Goal: Task Accomplishment & Management: Manage account settings

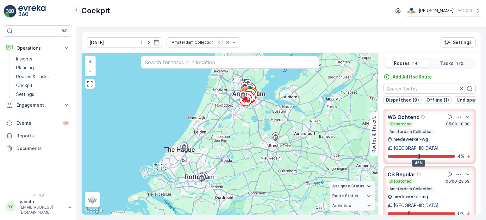
scroll to position [158, 0]
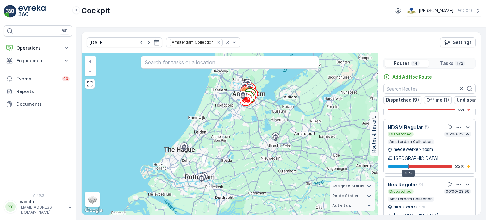
scroll to position [16, 0]
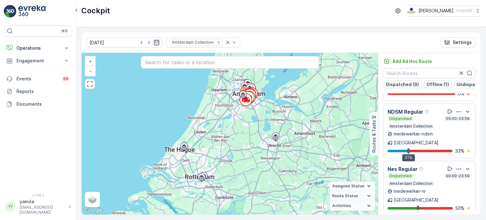
click at [298, 10] on div "Cockpit Oscar Circulair ( +02:00 )" at bounding box center [281, 10] width 400 height 11
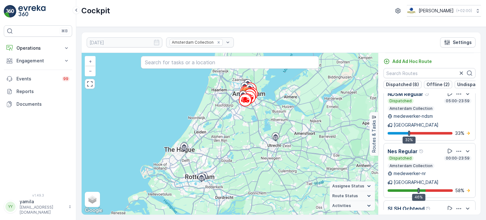
scroll to position [418, 0]
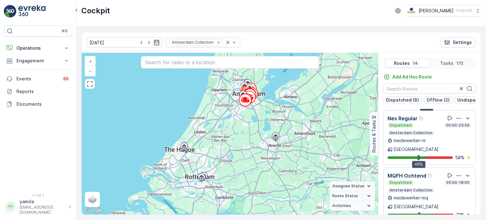
scroll to position [16, 0]
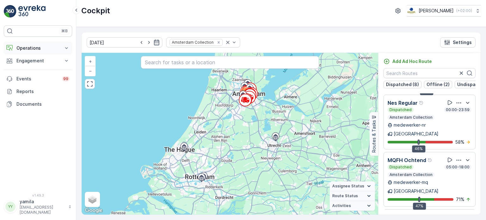
click at [32, 45] on p "Operations" at bounding box center [37, 48] width 43 height 6
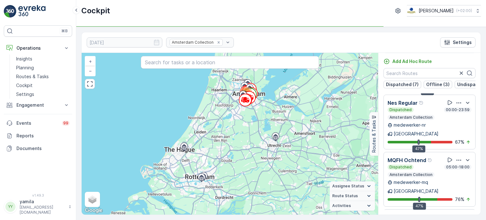
scroll to position [515, 0]
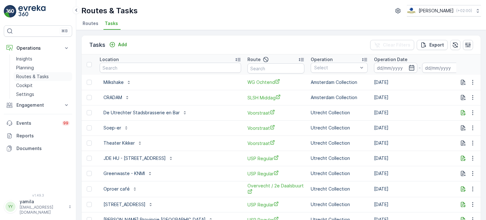
click at [42, 73] on p "Routes & Tasks" at bounding box center [32, 76] width 33 height 6
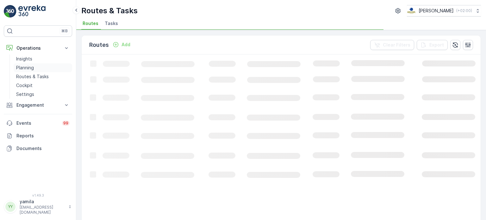
click at [51, 69] on link "Planning" at bounding box center [43, 67] width 59 height 9
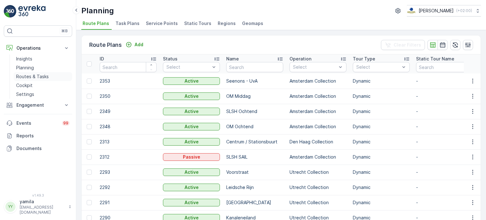
click at [46, 73] on p "Routes & Tasks" at bounding box center [32, 76] width 33 height 6
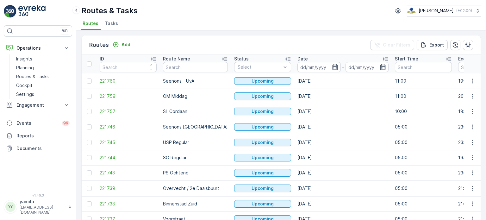
click at [110, 21] on span "Tasks" at bounding box center [111, 23] width 13 height 6
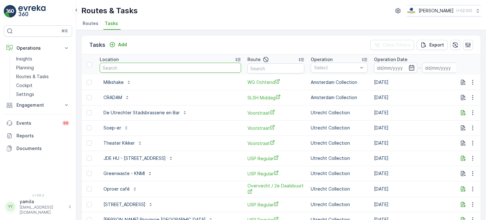
click at [127, 67] on input "text" at bounding box center [171, 68] width 142 height 10
type input "d/dock"
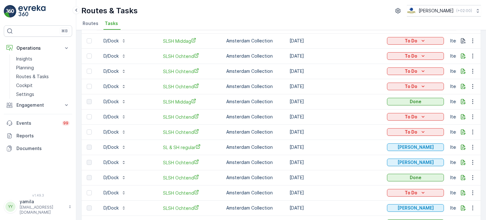
scroll to position [18, 0]
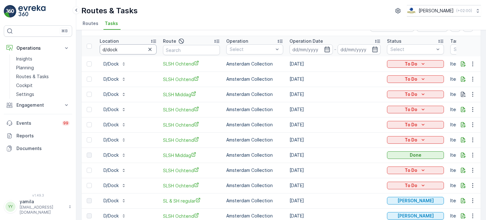
click at [109, 51] on input "d/dock" at bounding box center [128, 49] width 57 height 10
type input "atelier"
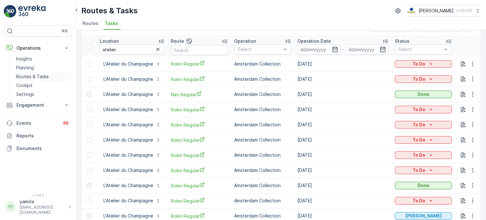
click at [41, 76] on p "Routes & Tasks" at bounding box center [32, 76] width 33 height 6
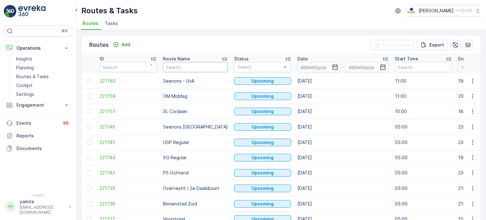
click at [175, 69] on input "text" at bounding box center [195, 67] width 65 height 10
type input "sl"
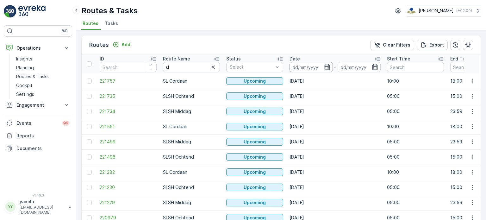
click at [314, 67] on input at bounding box center [311, 67] width 43 height 10
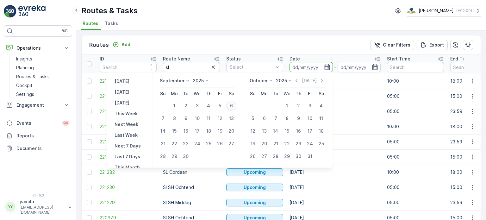
click at [235, 104] on div "6" at bounding box center [231, 106] width 10 height 10
type input "[DATE]"
click at [235, 104] on div "6" at bounding box center [231, 106] width 10 height 10
type input "[DATE]"
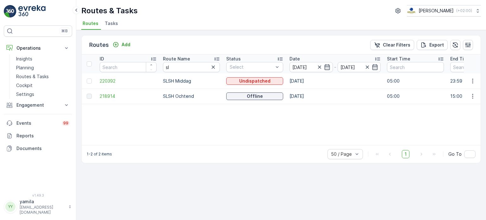
click at [116, 22] on span "Tasks" at bounding box center [111, 23] width 13 height 6
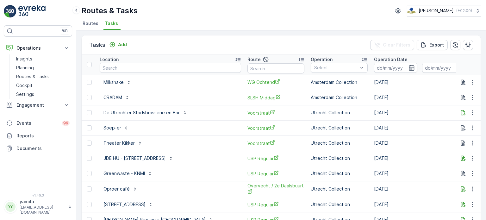
click at [91, 26] on li "Routes" at bounding box center [91, 24] width 20 height 11
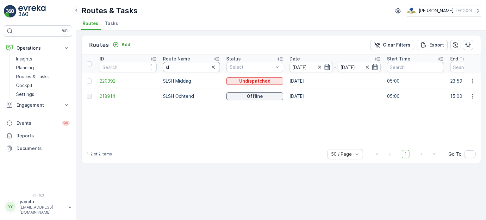
click at [185, 68] on input "sl" at bounding box center [191, 67] width 57 height 10
type input "slsh"
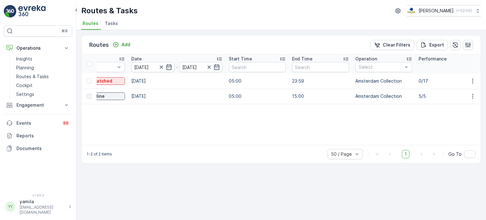
scroll to position [0, 162]
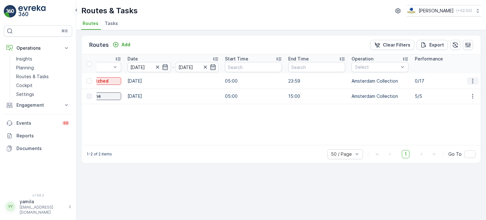
click at [475, 82] on icon "button" at bounding box center [473, 81] width 6 height 6
click at [462, 92] on span "See More Details" at bounding box center [458, 90] width 37 height 6
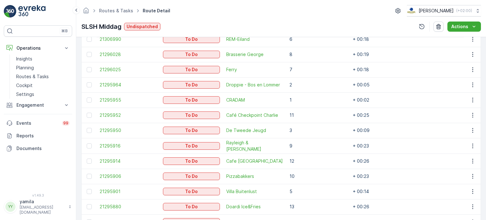
scroll to position [296, 0]
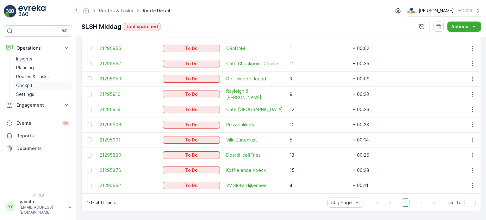
click at [30, 85] on p "Cockpit" at bounding box center [24, 85] width 16 height 6
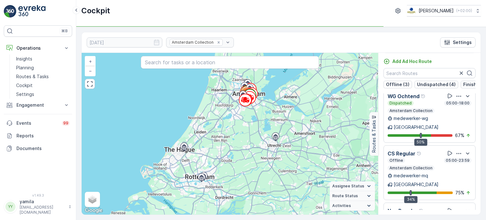
scroll to position [464, 0]
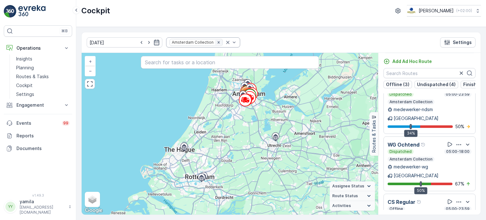
click at [218, 41] on icon "Remove Amsterdam Collection" at bounding box center [219, 42] width 2 height 2
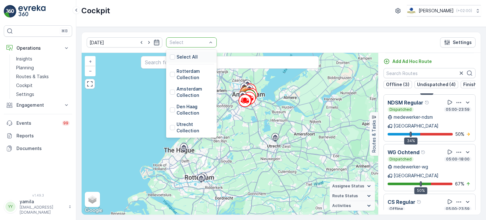
click at [205, 41] on div "Select" at bounding box center [191, 42] width 51 height 10
click at [170, 127] on div at bounding box center [172, 127] width 5 height 5
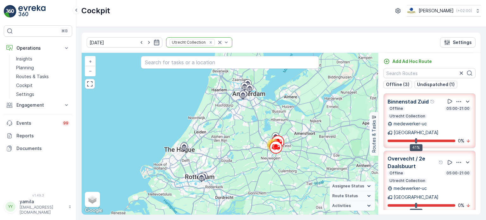
scroll to position [82, 0]
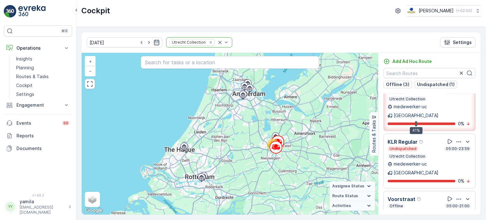
scroll to position [51, 0]
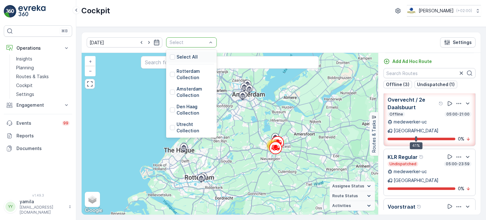
click at [205, 42] on div "Select" at bounding box center [191, 42] width 51 height 10
click at [170, 78] on div "Rotterdam Collection" at bounding box center [191, 74] width 43 height 13
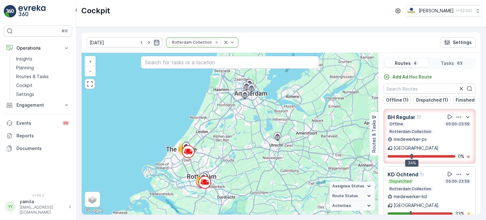
click at [434, 145] on div "Rotterdam" at bounding box center [413, 148] width 51 height 6
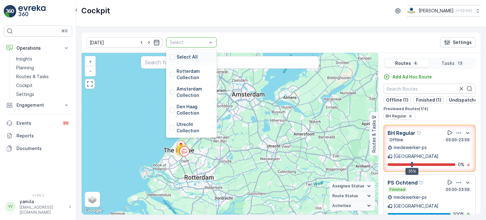
click at [206, 42] on div "Select" at bounding box center [191, 42] width 51 height 10
click at [170, 93] on div at bounding box center [172, 92] width 5 height 5
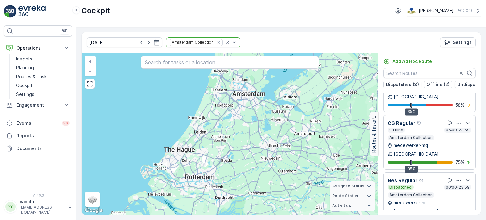
scroll to position [486, 0]
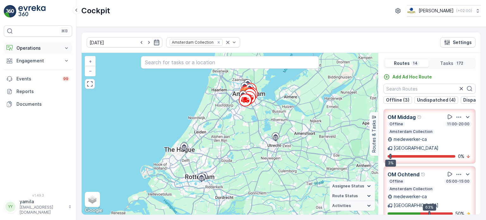
click at [35, 49] on p "Operations" at bounding box center [37, 48] width 43 height 6
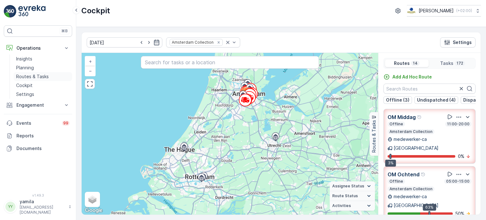
click at [31, 74] on p "Routes & Tasks" at bounding box center [32, 76] width 33 height 6
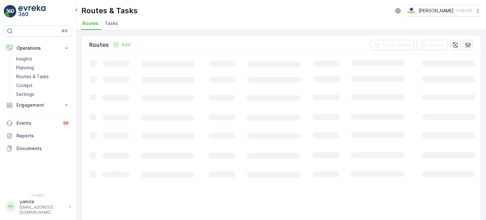
click at [111, 23] on span "Tasks" at bounding box center [111, 23] width 13 height 6
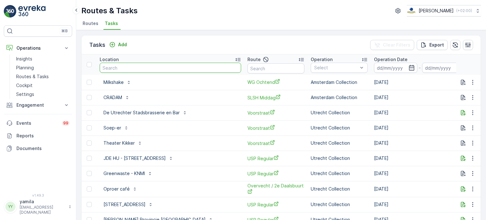
click at [123, 68] on input "text" at bounding box center [171, 68] width 142 height 10
type input "cradam"
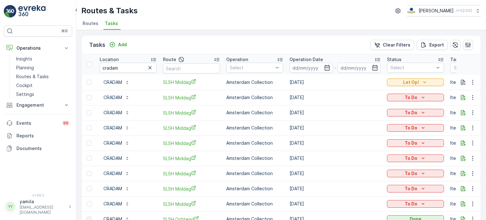
click at [91, 23] on span "Routes" at bounding box center [91, 23] width 16 height 6
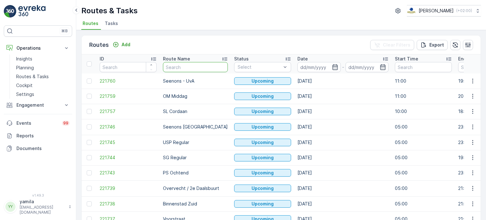
click at [182, 69] on input "text" at bounding box center [195, 67] width 65 height 10
type input "sslsh"
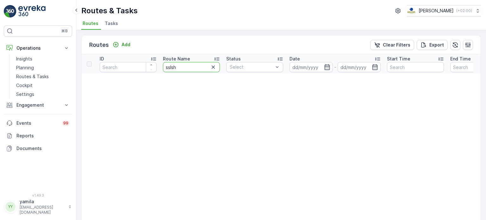
click at [175, 69] on input "sslsh" at bounding box center [191, 67] width 57 height 10
click at [179, 68] on input "sslsh" at bounding box center [191, 67] width 57 height 10
type input "slsh"
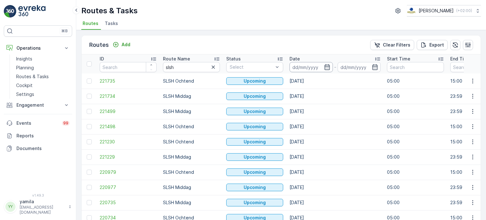
click at [309, 68] on input at bounding box center [311, 67] width 43 height 10
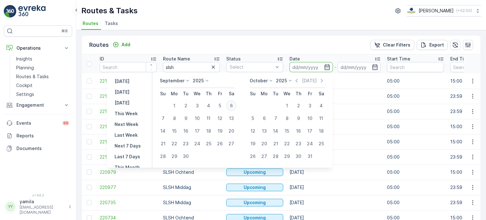
click at [232, 108] on div "6" at bounding box center [231, 106] width 10 height 10
type input "[DATE]"
click at [232, 108] on div "6" at bounding box center [231, 106] width 10 height 10
type input "[DATE]"
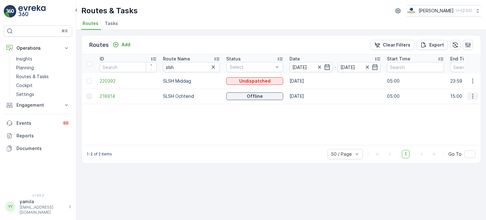
click at [476, 96] on button "button" at bounding box center [472, 96] width 11 height 8
click at [465, 104] on span "See More Details" at bounding box center [458, 105] width 37 height 6
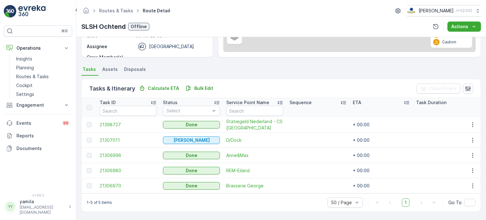
scroll to position [114, 0]
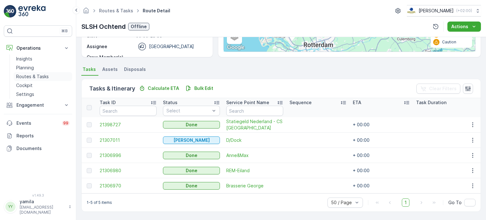
click at [22, 73] on p "Routes & Tasks" at bounding box center [32, 76] width 33 height 6
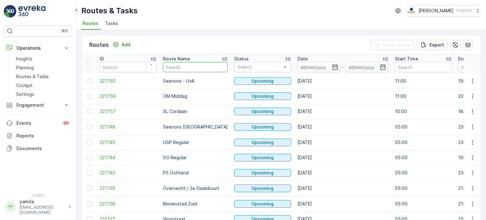
click at [177, 70] on input "text" at bounding box center [195, 67] width 65 height 10
type input "cs"
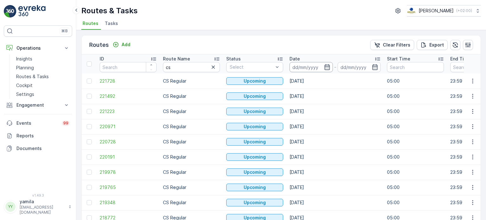
click at [321, 68] on input at bounding box center [311, 67] width 43 height 10
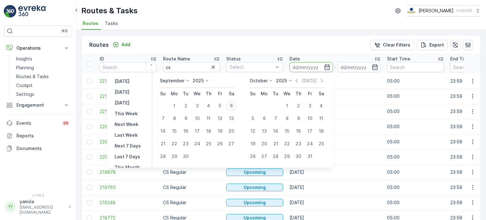
click at [227, 104] on button "6" at bounding box center [231, 105] width 11 height 11
type input "[DATE]"
click at [227, 104] on button "6" at bounding box center [231, 105] width 11 height 11
type input "[DATE]"
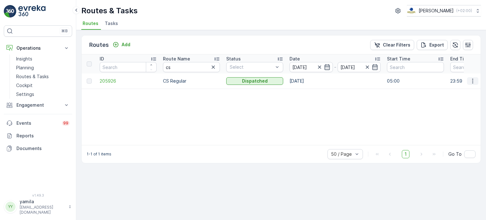
click at [471, 82] on icon "button" at bounding box center [473, 81] width 6 height 6
click at [460, 91] on span "See More Details" at bounding box center [458, 90] width 37 height 6
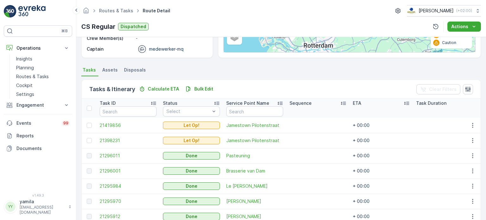
scroll to position [159, 0]
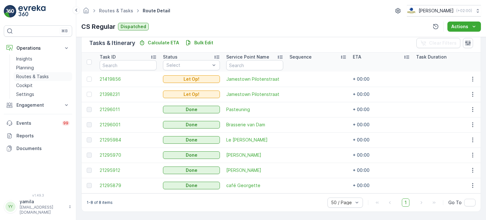
click at [31, 77] on p "Routes & Tasks" at bounding box center [32, 76] width 33 height 6
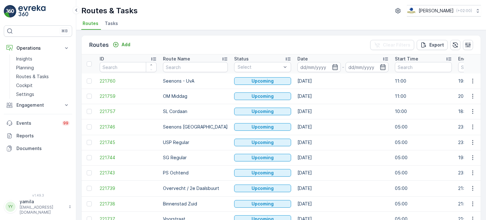
click at [110, 21] on span "Tasks" at bounding box center [111, 23] width 13 height 6
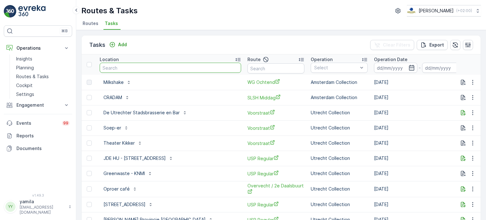
click at [158, 68] on input "text" at bounding box center [171, 68] width 142 height 10
type input "d/dock"
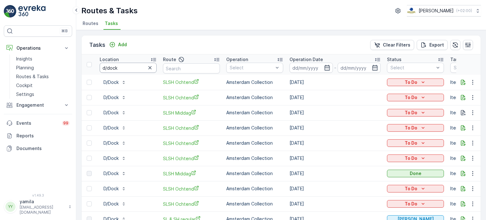
click at [127, 65] on input "d/dock" at bounding box center [128, 68] width 57 height 10
type input "arnold corn"
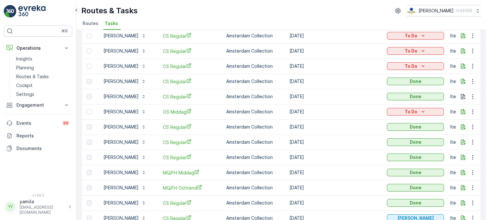
scroll to position [92, 0]
click at [35, 77] on p "Routes & Tasks" at bounding box center [32, 76] width 33 height 6
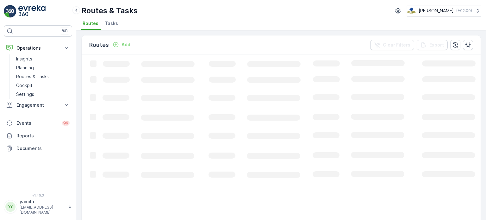
click at [112, 19] on li "Tasks" at bounding box center [112, 24] width 17 height 11
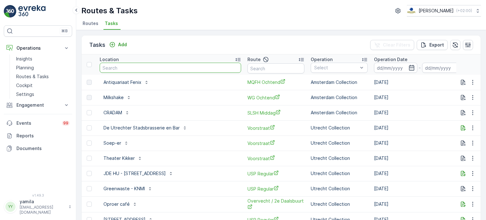
click at [119, 67] on input "text" at bounding box center [171, 68] width 142 height 10
type input "arnold"
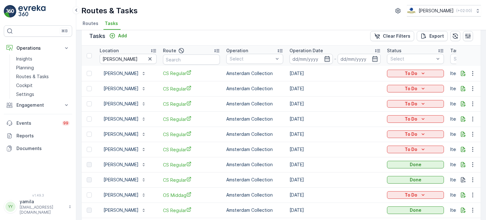
scroll to position [20, 0]
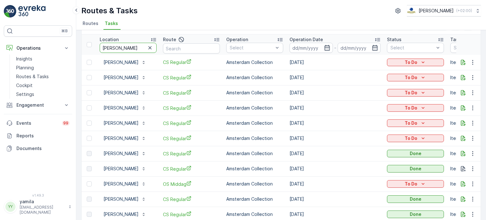
click at [119, 50] on input "arnold" at bounding box center [128, 48] width 57 height 10
type input "dilletant"
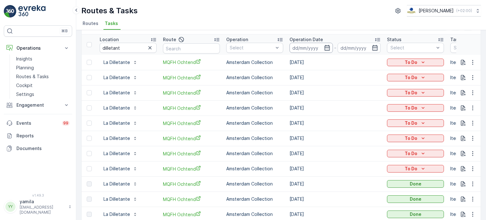
click at [310, 52] on input at bounding box center [311, 48] width 43 height 10
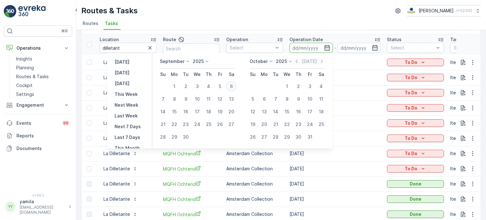
click at [229, 85] on div "6" at bounding box center [231, 86] width 10 height 10
type input "[DATE]"
click at [229, 85] on div "6" at bounding box center [231, 86] width 10 height 10
type input "[DATE]"
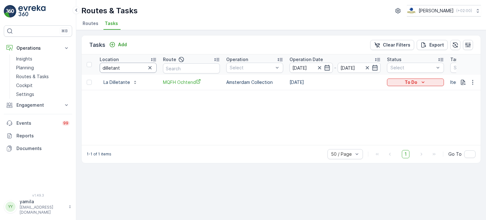
click at [117, 69] on input "dilletant" at bounding box center [128, 68] width 57 height 10
type input "libertine"
click at [473, 81] on icon "button" at bounding box center [473, 82] width 6 height 6
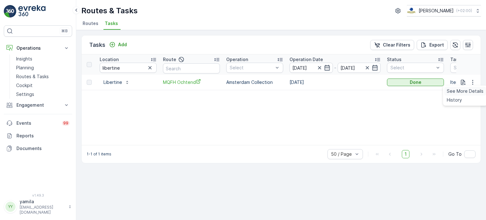
click at [461, 89] on span "See More Details" at bounding box center [465, 91] width 37 height 6
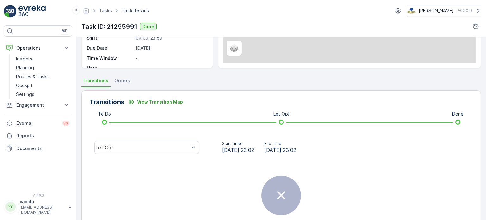
scroll to position [110, 0]
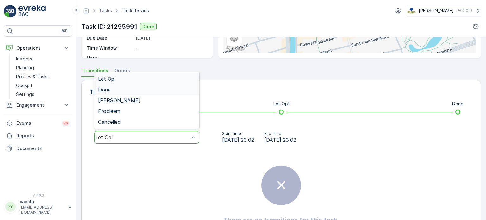
click at [150, 90] on div "Done" at bounding box center [147, 90] width 98 height 6
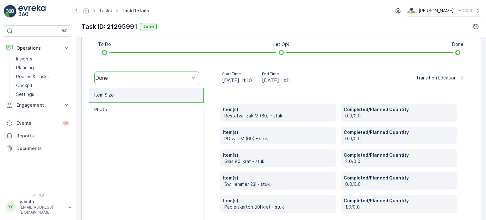
scroll to position [170, 0]
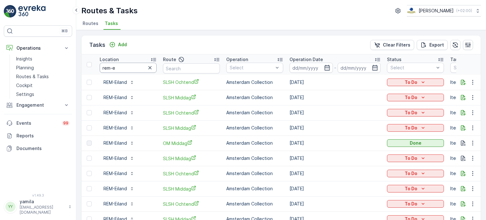
click at [113, 66] on input "rem-e" at bounding box center [128, 68] width 57 height 10
type input "jamestown"
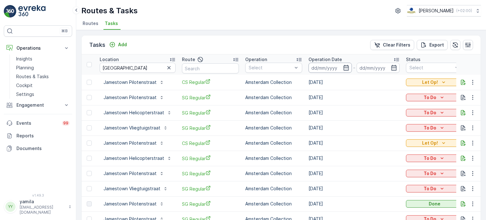
click at [324, 67] on input at bounding box center [330, 68] width 43 height 10
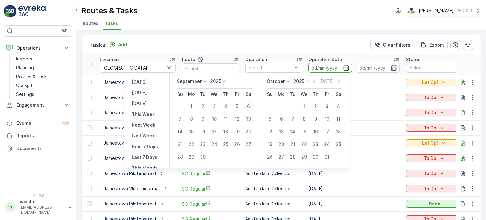
click at [249, 106] on div "6" at bounding box center [249, 106] width 10 height 10
type input "[DATE]"
click at [249, 106] on div "6" at bounding box center [249, 106] width 10 height 10
type input "[DATE]"
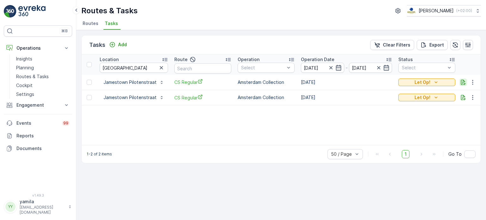
click at [466, 80] on icon "button" at bounding box center [464, 82] width 6 height 6
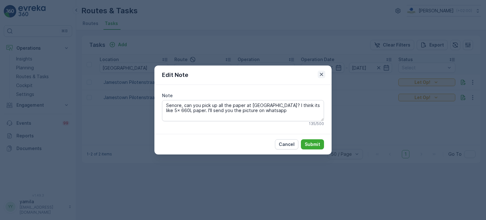
click at [322, 73] on icon "button" at bounding box center [322, 74] width 6 height 6
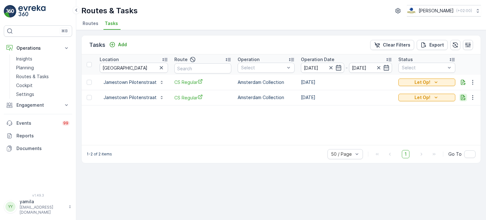
click at [462, 97] on icon "button" at bounding box center [464, 97] width 6 height 6
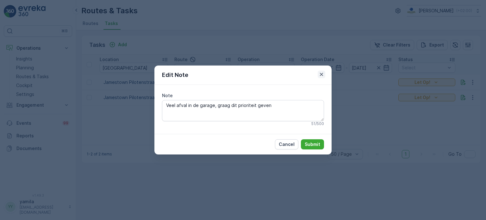
click at [319, 76] on icon "button" at bounding box center [322, 74] width 6 height 6
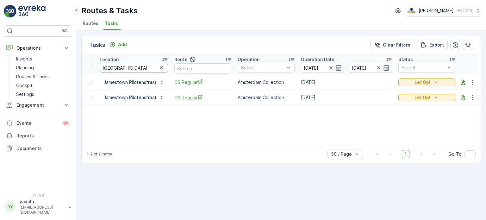
click at [128, 71] on input "jamestown" at bounding box center [134, 68] width 68 height 10
type input "maurits"
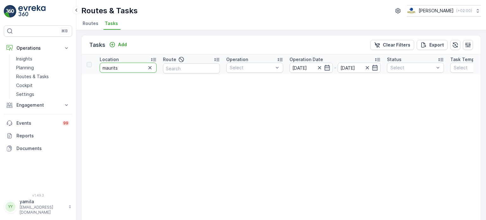
click at [128, 71] on input "maurits" at bounding box center [128, 68] width 57 height 10
type input "bh"
click at [94, 25] on span "Routes" at bounding box center [91, 23] width 16 height 6
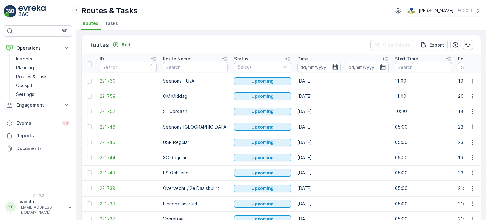
click at [116, 29] on li "Tasks" at bounding box center [112, 24] width 17 height 11
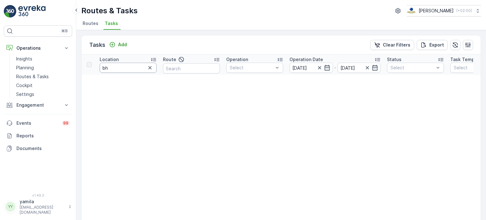
click at [118, 63] on input "bh" at bounding box center [128, 68] width 57 height 10
type input "dilletante"
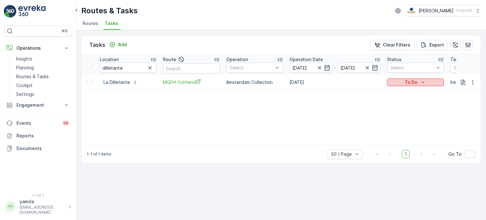
click at [432, 85] on button "To Do" at bounding box center [415, 83] width 57 height 8
click at [404, 109] on div "Done" at bounding box center [409, 109] width 40 height 9
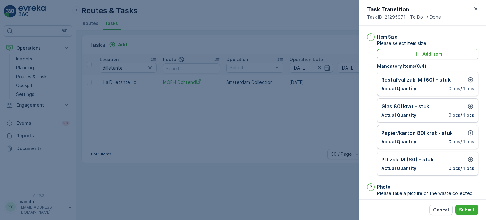
click at [473, 106] on div "Glas 80l krat - stuk Actual Quantity 0 pcs / 1 pcs" at bounding box center [428, 110] width 101 height 24
click at [470, 107] on icon "button" at bounding box center [471, 106] width 6 height 6
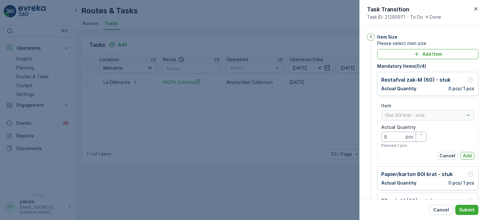
click at [393, 139] on Quantity "0" at bounding box center [404, 137] width 45 height 10
type Quantity "2"
click at [467, 154] on p "Add" at bounding box center [467, 156] width 9 height 6
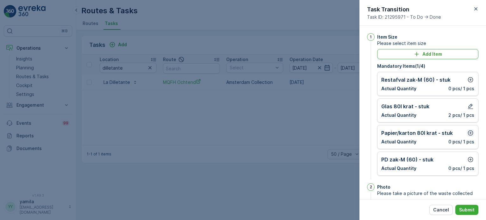
click at [468, 136] on button "button" at bounding box center [471, 133] width 8 height 8
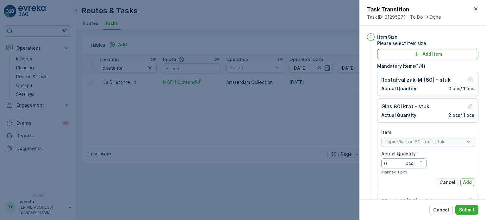
click at [395, 162] on Quantity "0" at bounding box center [404, 163] width 45 height 10
type Quantity "1"
click at [463, 179] on p "Add" at bounding box center [467, 182] width 9 height 6
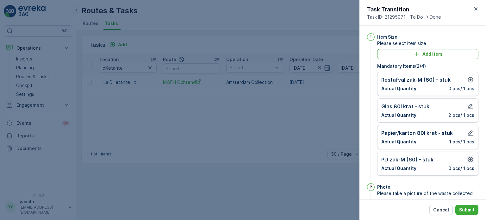
click at [468, 159] on icon "button" at bounding box center [470, 159] width 5 height 5
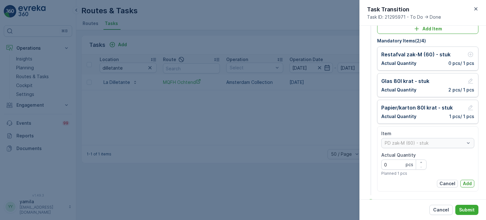
scroll to position [29, 0]
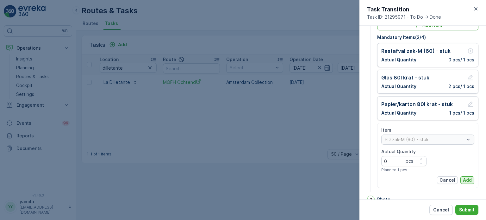
click at [468, 183] on button "Add" at bounding box center [468, 180] width 14 height 8
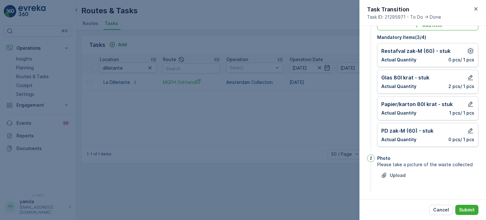
click at [468, 52] on icon "button" at bounding box center [470, 50] width 5 height 5
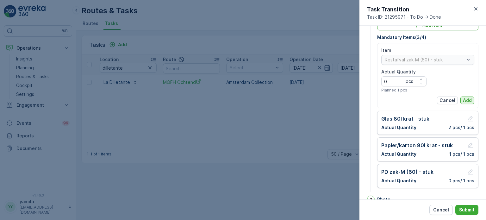
click at [467, 99] on p "Add" at bounding box center [467, 100] width 9 height 6
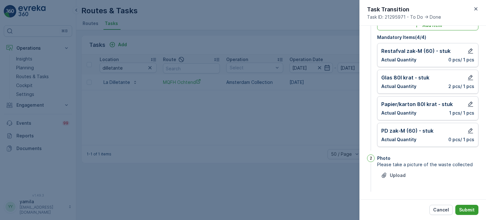
click at [475, 210] on button "Submit" at bounding box center [467, 210] width 23 height 10
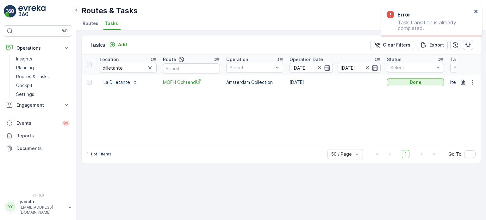
click at [476, 10] on icon "close" at bounding box center [476, 11] width 4 height 5
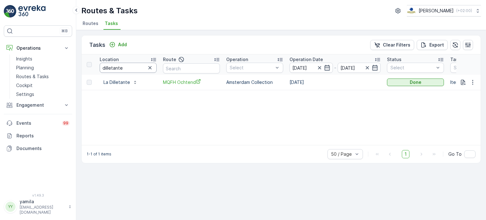
click at [119, 63] on input "dilletante" at bounding box center [128, 68] width 57 height 10
type input "libertine"
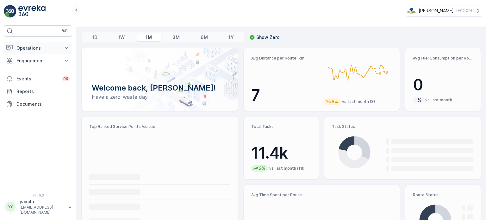
click at [45, 48] on p "Operations" at bounding box center [37, 48] width 43 height 6
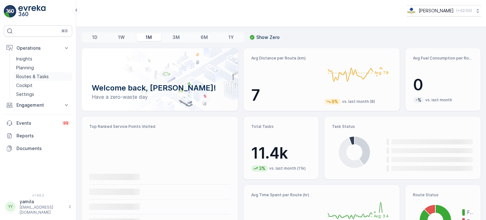
click at [40, 79] on p "Routes & Tasks" at bounding box center [32, 76] width 33 height 6
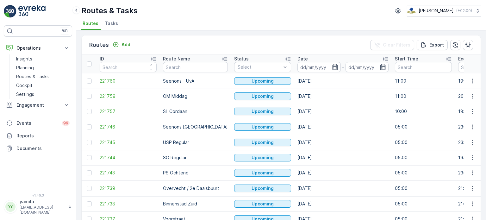
click at [108, 21] on span "Tasks" at bounding box center [111, 23] width 13 height 6
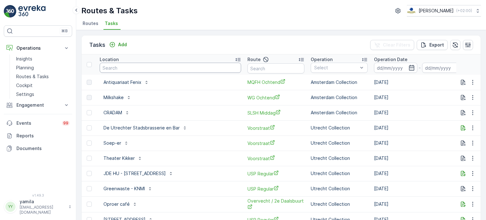
click at [124, 66] on input "text" at bounding box center [171, 68] width 142 height 10
type input "l'atelier"
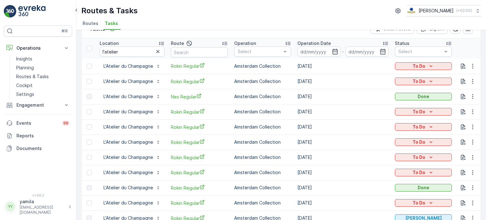
scroll to position [24, 0]
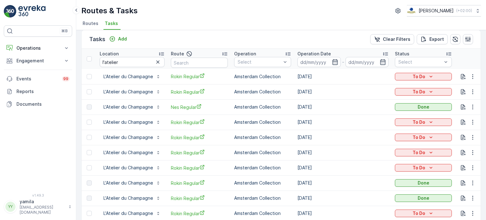
scroll to position [6, 0]
click at [138, 60] on input "l'atelier" at bounding box center [132, 62] width 65 height 10
type input "the new school"
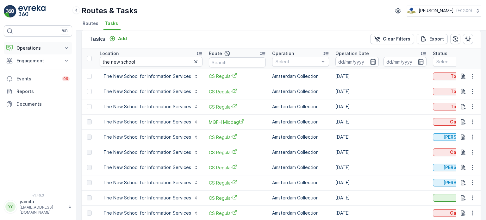
click at [37, 49] on p "Operations" at bounding box center [37, 48] width 43 height 6
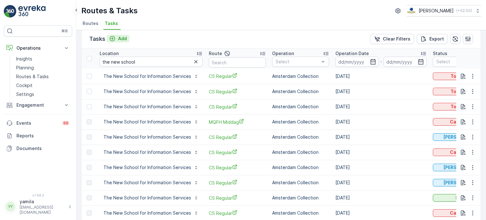
click at [126, 36] on p "Add" at bounding box center [122, 38] width 9 height 6
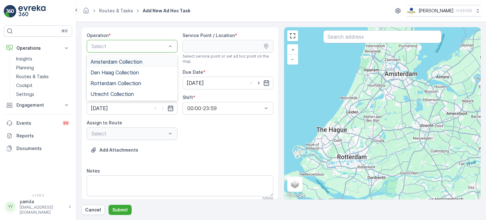
click at [118, 59] on span "Amsterdam Collection" at bounding box center [117, 62] width 52 height 6
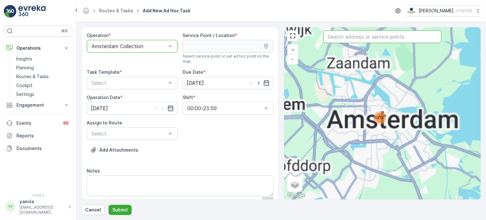
click at [339, 40] on input "text" at bounding box center [383, 36] width 118 height 13
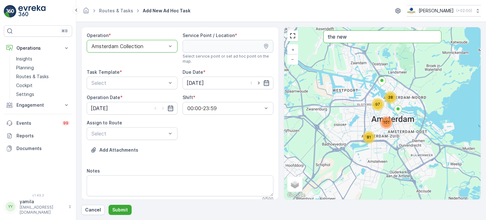
type input "the new"
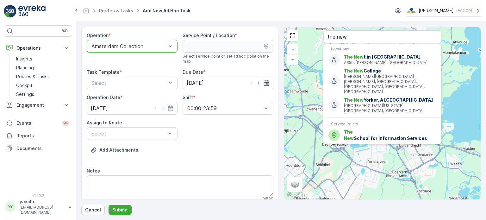
click at [349, 120] on li "Service Points" at bounding box center [383, 123] width 118 height 7
click at [344, 129] on span "The New" at bounding box center [349, 135] width 10 height 12
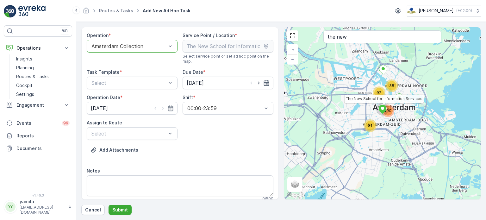
click at [261, 83] on div at bounding box center [259, 83] width 22 height 6
click at [256, 83] on icon "button" at bounding box center [259, 83] width 6 height 6
type input "08.09.2025"
click at [162, 105] on icon "button" at bounding box center [163, 108] width 6 height 6
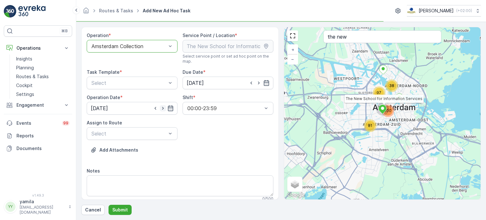
click at [162, 105] on icon "button" at bounding box center [163, 108] width 6 height 6
type input "08.09.2025"
click at [122, 196] on div "0 / 500" at bounding box center [180, 198] width 187 height 5
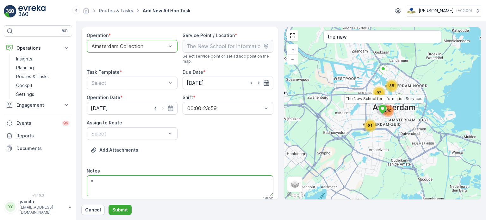
click at [120, 192] on textarea "v" at bounding box center [180, 185] width 187 height 21
type textarea "very importanto"
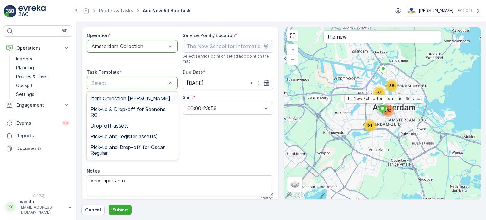
click at [118, 98] on span "Item Collection Oscar Regulier" at bounding box center [131, 99] width 80 height 6
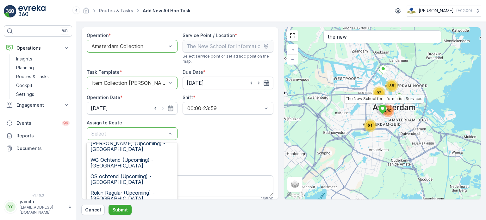
scroll to position [240, 0]
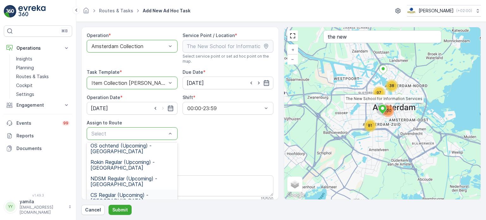
click at [112, 192] on span "CS Regular (Upcoming) - Amsterdam" at bounding box center [132, 197] width 83 height 11
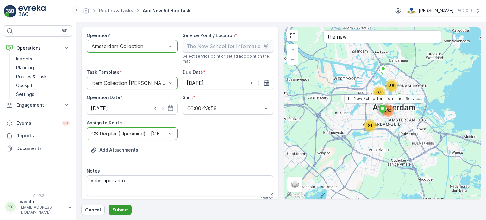
click at [121, 211] on p "Submit" at bounding box center [120, 210] width 16 height 6
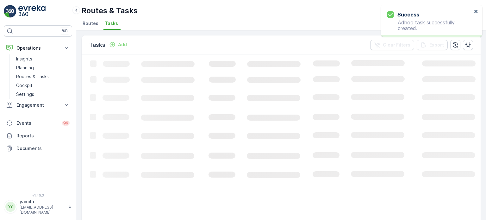
click at [475, 13] on icon "close" at bounding box center [476, 11] width 4 height 5
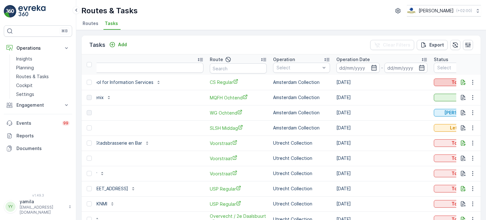
scroll to position [0, 38]
click at [452, 82] on p "To Do" at bounding box center [458, 82] width 13 height 6
click at [429, 90] on span "Let Op!" at bounding box center [429, 91] width 16 height 6
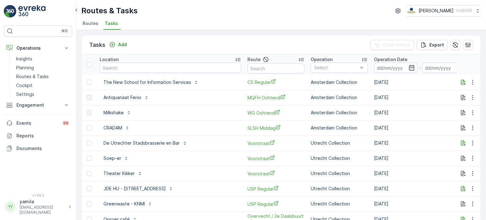
click at [93, 20] on span "Routes" at bounding box center [91, 23] width 16 height 6
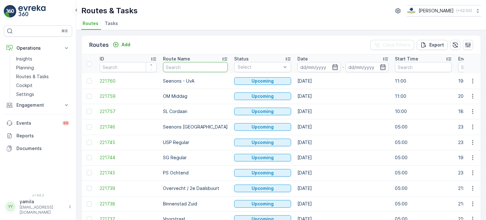
click at [170, 67] on input "text" at bounding box center [195, 67] width 65 height 10
type input "mq"
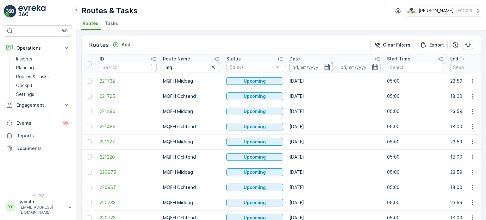
click at [300, 66] on input at bounding box center [311, 67] width 43 height 10
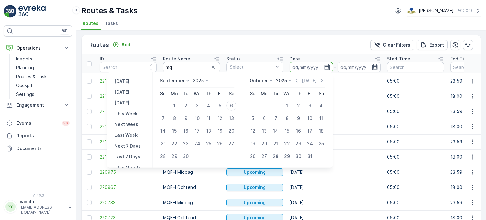
click at [236, 101] on td "6" at bounding box center [231, 105] width 11 height 13
click at [233, 103] on div "6" at bounding box center [231, 106] width 10 height 10
type input "[DATE]"
click at [233, 103] on div "6" at bounding box center [231, 106] width 10 height 10
type input "[DATE]"
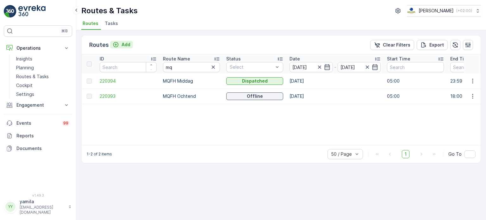
click at [119, 47] on div "Add" at bounding box center [122, 44] width 18 height 6
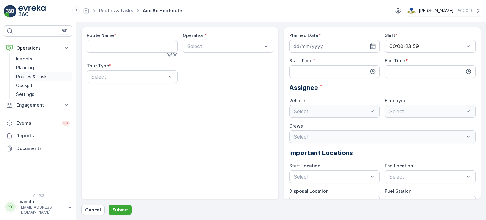
click at [36, 75] on p "Routes & Tasks" at bounding box center [32, 76] width 33 height 6
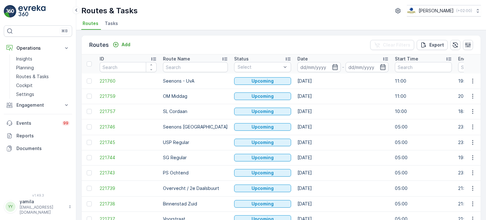
click at [113, 22] on span "Tasks" at bounding box center [111, 23] width 13 height 6
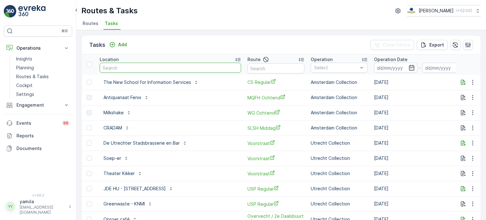
click at [124, 66] on input "text" at bounding box center [171, 68] width 142 height 10
type input "o"
type input "olympisch"
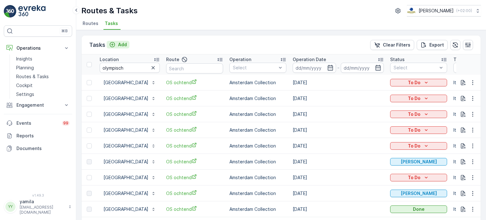
click at [121, 44] on p "Add" at bounding box center [122, 44] width 9 height 6
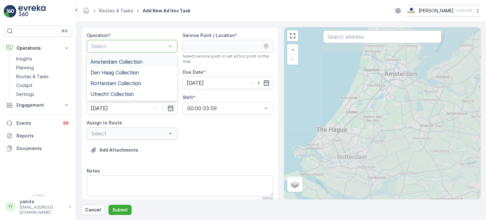
drag, startPoint x: 116, startPoint y: 50, endPoint x: 112, endPoint y: 59, distance: 10.2
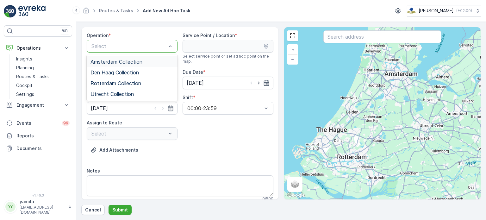
click at [112, 59] on span "Amsterdam Collection" at bounding box center [117, 62] width 52 height 6
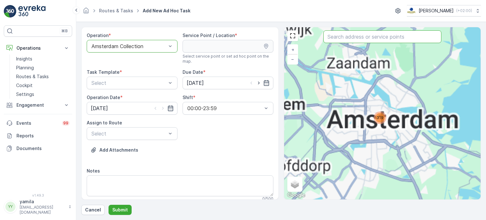
click at [343, 37] on input "text" at bounding box center [383, 36] width 118 height 13
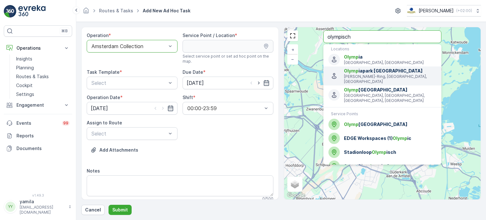
type input "olympisch"
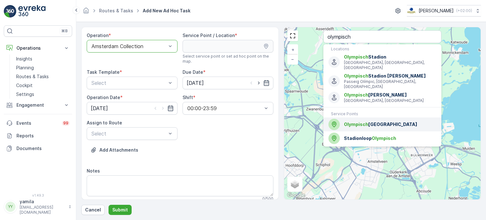
click at [376, 121] on span "Olympisch Stadion Amsterdam" at bounding box center [390, 124] width 92 height 6
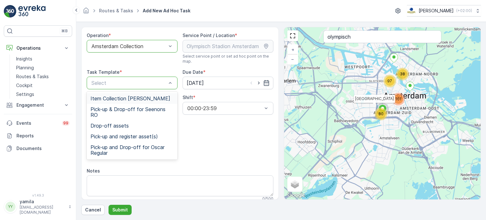
click at [136, 98] on span "Item Collection Oscar Regulier" at bounding box center [131, 99] width 80 height 6
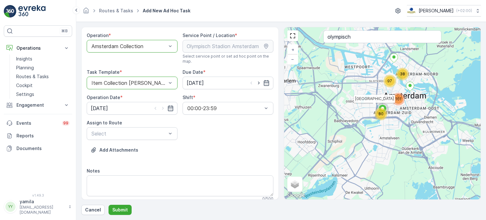
click at [118, 141] on div "Operation * option Amsterdam Collection, selected. Amsterdam Collection Service…" at bounding box center [180, 191] width 187 height 319
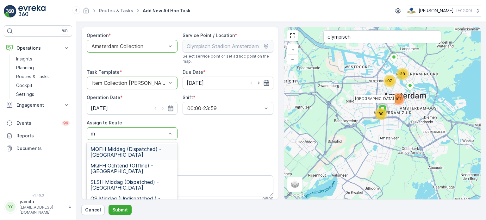
type input "mq"
click at [109, 158] on div "MQFH Middag (Dispatched) - Amsterdam" at bounding box center [132, 152] width 91 height 16
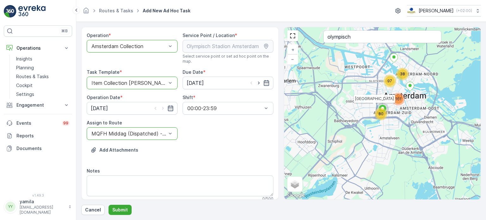
click at [109, 173] on div "Notes" at bounding box center [180, 171] width 187 height 6
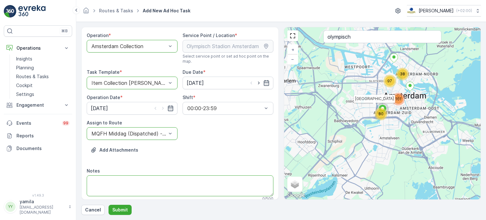
click at [105, 190] on textarea "Notes" at bounding box center [180, 185] width 187 height 21
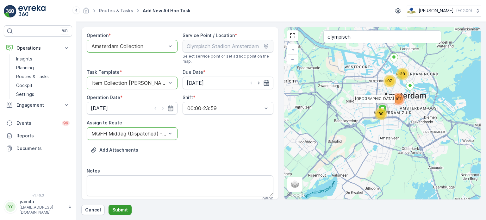
click at [118, 210] on p "Submit" at bounding box center [120, 210] width 16 height 6
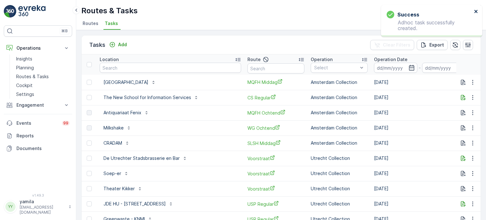
click at [475, 9] on icon "close" at bounding box center [476, 11] width 4 height 5
click at [28, 77] on p "Routes & Tasks" at bounding box center [32, 76] width 33 height 6
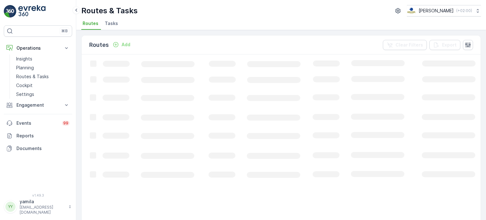
click at [108, 25] on span "Tasks" at bounding box center [111, 23] width 13 height 6
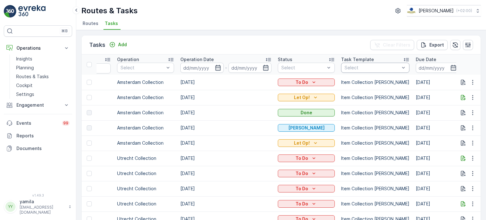
scroll to position [0, 195]
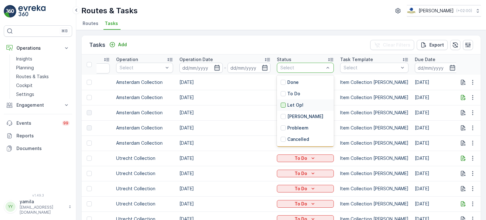
click at [281, 104] on div at bounding box center [283, 105] width 5 height 5
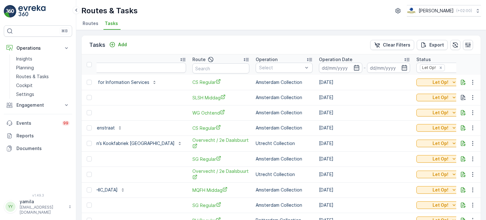
scroll to position [0, 44]
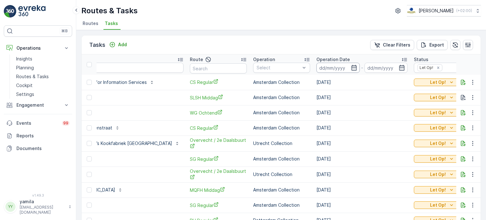
click at [317, 72] on input at bounding box center [338, 68] width 43 height 10
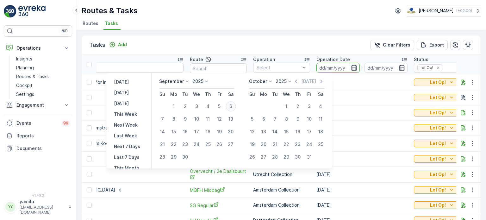
click at [232, 105] on div "6" at bounding box center [231, 106] width 10 height 10
type input "[DATE]"
click at [232, 105] on div "6" at bounding box center [231, 106] width 10 height 10
type input "[DATE]"
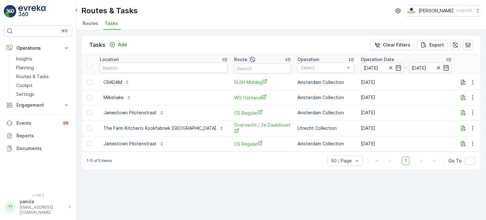
click at [475, 112] on p "Let Op!" at bounding box center [483, 113] width 16 height 6
click at [390, 185] on div "Tasks Add Clear Filters Export Location Route Operation Select Operation Date 0…" at bounding box center [281, 125] width 410 height 190
click at [361, 68] on input "[DATE]" at bounding box center [382, 68] width 43 height 10
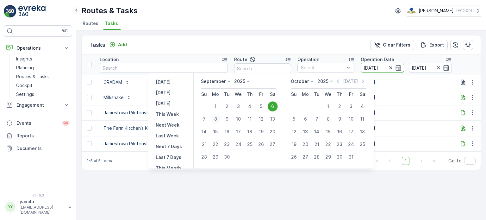
click at [215, 119] on div "8" at bounding box center [216, 119] width 10 height 10
type input "08.09.2025"
click at [215, 119] on div "8" at bounding box center [216, 119] width 10 height 10
type input "08.09.2025"
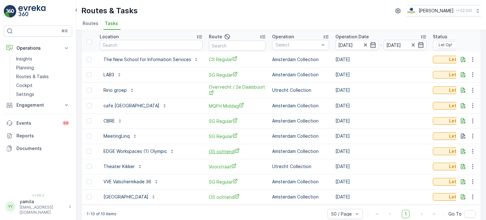
scroll to position [33, 0]
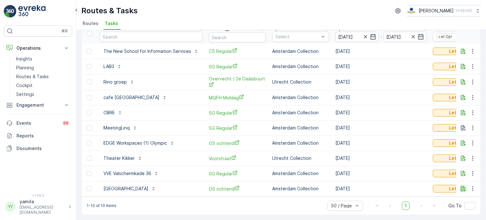
click at [463, 187] on icon "button" at bounding box center [464, 189] width 6 height 6
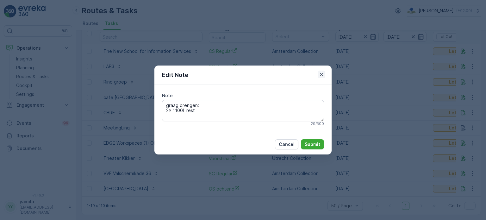
click at [320, 73] on icon "button" at bounding box center [322, 74] width 6 height 6
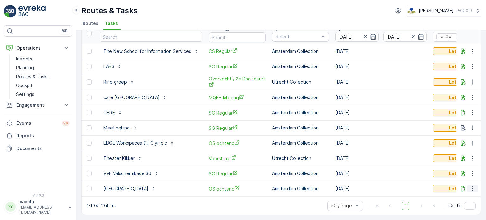
click at [471, 188] on icon "button" at bounding box center [473, 189] width 6 height 6
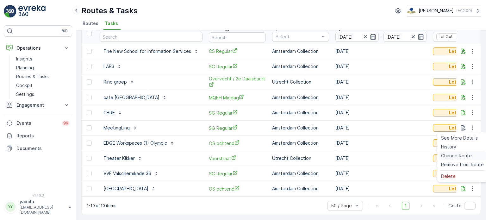
click at [452, 156] on span "Change Route" at bounding box center [456, 156] width 31 height 6
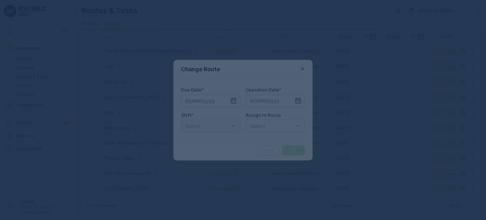
type input "08.09.2025"
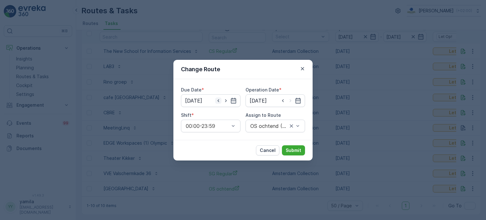
click at [220, 100] on icon "button" at bounding box center [218, 101] width 6 height 6
type input "07.09.2025"
click at [220, 100] on icon "button" at bounding box center [218, 101] width 6 height 6
type input "[DATE]"
click at [283, 98] on input at bounding box center [276, 100] width 60 height 13
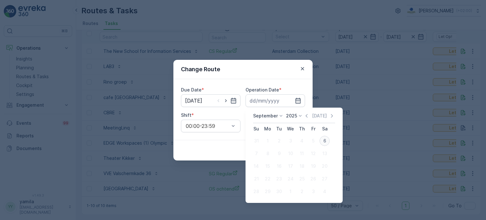
click at [323, 139] on div "6" at bounding box center [325, 141] width 10 height 10
type input "[DATE]"
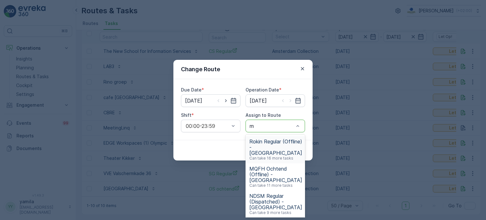
type input "mq"
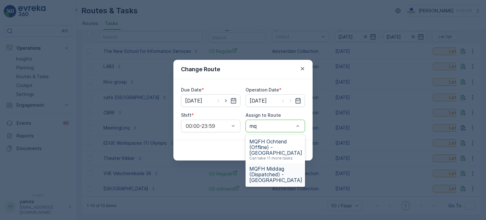
click at [272, 175] on span "MQFH Middag (Dispatched) - Amsterdam" at bounding box center [276, 174] width 53 height 17
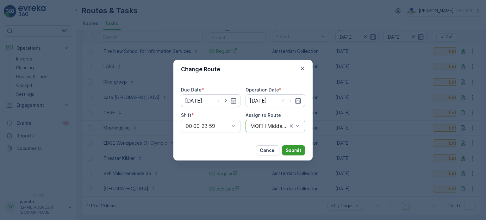
click at [295, 152] on p "Submit" at bounding box center [294, 150] width 16 height 6
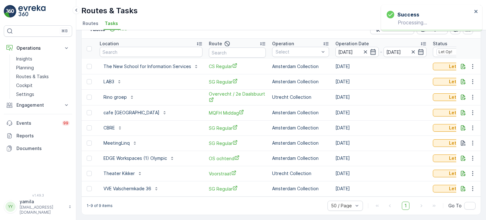
scroll to position [18, 0]
click at [35, 77] on p "Routes & Tasks" at bounding box center [32, 76] width 33 height 6
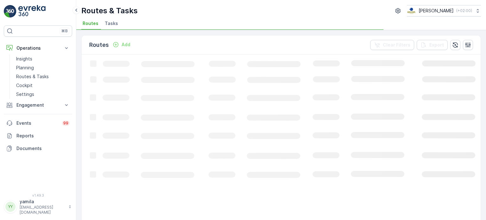
click at [116, 24] on span "Tasks" at bounding box center [111, 23] width 13 height 6
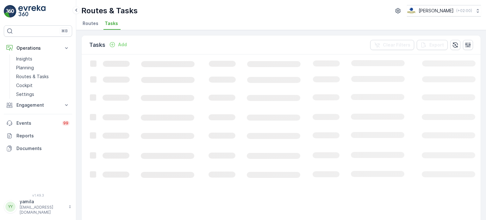
click at [84, 21] on span "Routes" at bounding box center [91, 23] width 16 height 6
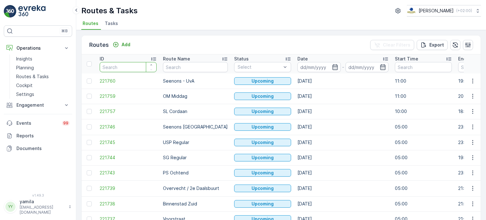
click at [115, 67] on input "number" at bounding box center [128, 67] width 57 height 10
drag, startPoint x: 194, startPoint y: 61, endPoint x: 182, endPoint y: 68, distance: 14.2
click at [182, 68] on th "Route Name" at bounding box center [195, 63] width 71 height 19
click at [182, 68] on input "text" at bounding box center [195, 67] width 65 height 10
type input "mq"
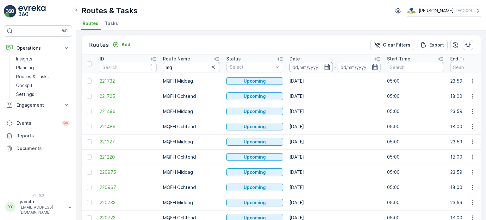
click at [309, 69] on input at bounding box center [311, 67] width 43 height 10
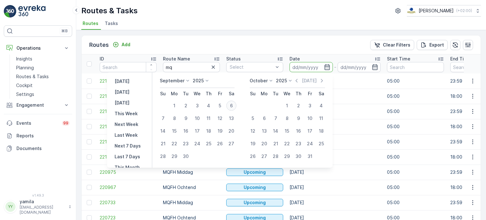
click at [231, 105] on div "6" at bounding box center [231, 106] width 10 height 10
type input "[DATE]"
click at [231, 105] on div "6" at bounding box center [231, 106] width 10 height 10
type input "[DATE]"
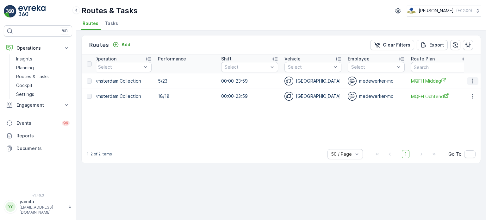
click at [473, 82] on icon "button" at bounding box center [473, 81] width 1 height 5
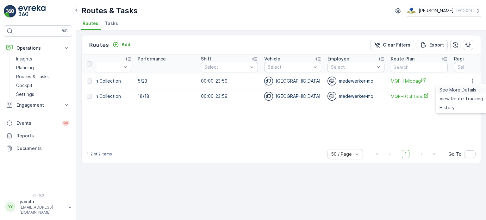
scroll to position [0, 440]
click at [461, 94] on div "See More Details" at bounding box center [461, 90] width 49 height 9
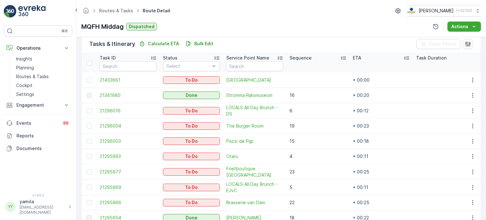
scroll to position [156, 0]
click at [32, 76] on p "Routes & Tasks" at bounding box center [32, 76] width 33 height 6
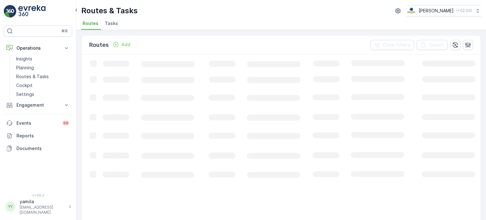
drag, startPoint x: 98, startPoint y: 27, endPoint x: 126, endPoint y: 18, distance: 29.5
click at [126, 18] on div "Routes & Tasks Oscar Circulair ( +02:00 ) Routes Tasks" at bounding box center [281, 15] width 410 height 30
click at [108, 22] on span "Tasks" at bounding box center [111, 23] width 13 height 6
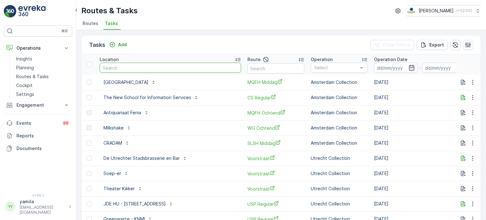
click at [115, 65] on input "text" at bounding box center [171, 68] width 142 height 10
type input "i"
type input "olympisch"
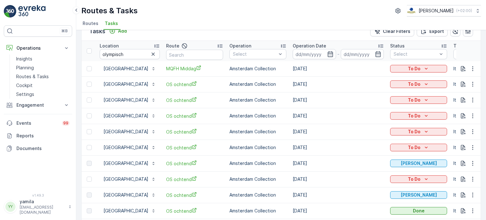
scroll to position [14, 0]
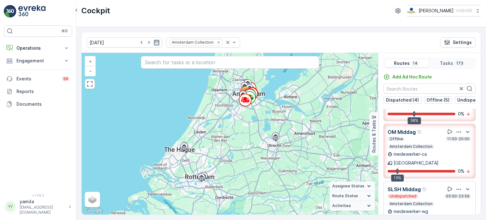
scroll to position [43, 0]
click at [56, 47] on p "Operations" at bounding box center [37, 48] width 43 height 6
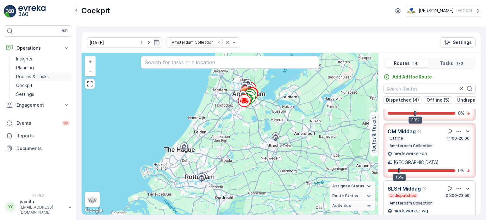
click at [41, 75] on p "Routes & Tasks" at bounding box center [32, 76] width 33 height 6
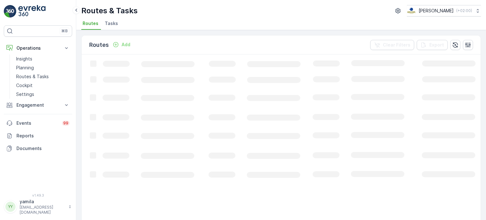
click at [116, 25] on span "Tasks" at bounding box center [111, 23] width 13 height 6
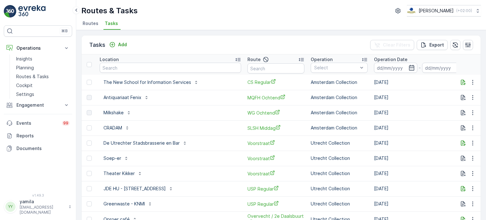
click at [87, 25] on span "Routes" at bounding box center [91, 23] width 16 height 6
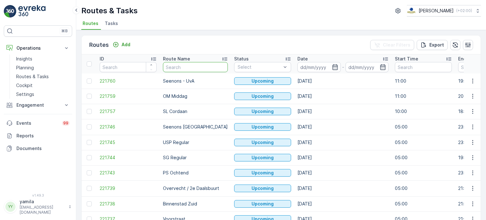
click at [175, 68] on input "text" at bounding box center [195, 67] width 65 height 10
click at [175, 68] on input "ro" at bounding box center [195, 67] width 65 height 10
type input "rokin"
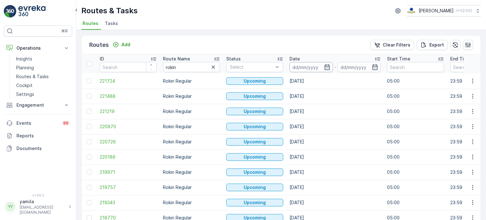
click at [308, 66] on input at bounding box center [311, 67] width 43 height 10
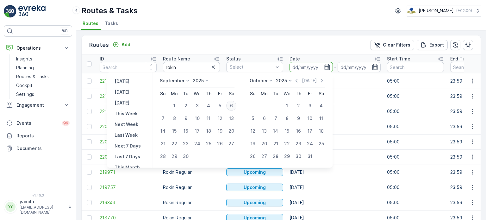
click at [233, 104] on div "6" at bounding box center [231, 106] width 10 height 10
type input "[DATE]"
click at [233, 104] on div "6" at bounding box center [231, 106] width 10 height 10
type input "[DATE]"
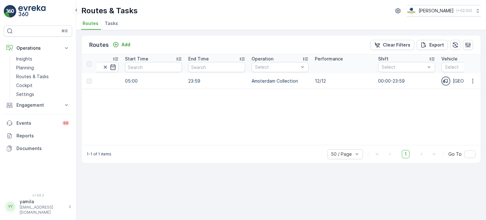
scroll to position [0, 263]
click at [35, 77] on p "Routes & Tasks" at bounding box center [32, 76] width 33 height 6
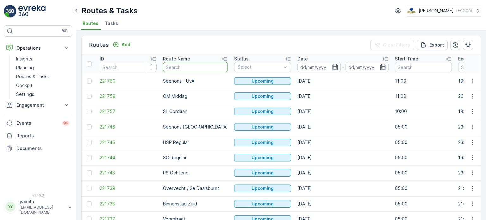
click at [176, 67] on input "text" at bounding box center [195, 67] width 65 height 10
type input "om"
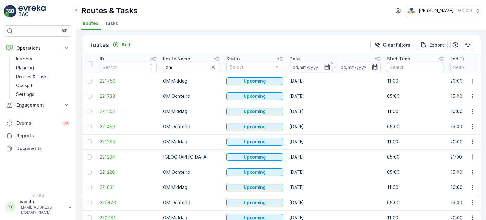
click at [291, 69] on input at bounding box center [311, 67] width 43 height 10
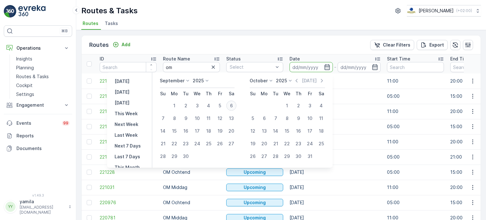
click at [236, 108] on div "6" at bounding box center [231, 106] width 10 height 10
type input "[DATE]"
click at [236, 108] on div "6" at bounding box center [231, 106] width 10 height 10
type input "[DATE]"
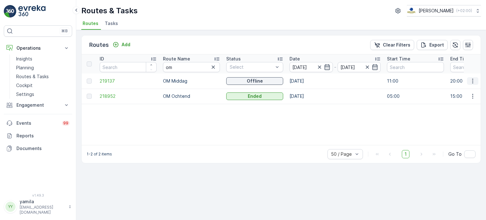
click at [471, 82] on icon "button" at bounding box center [473, 81] width 6 height 6
click at [420, 78] on td "11:00" at bounding box center [415, 80] width 63 height 15
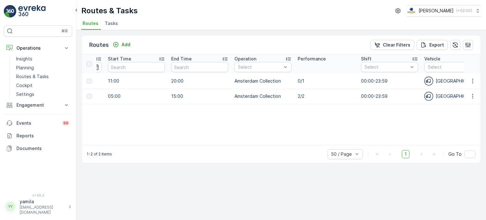
scroll to position [0, 284]
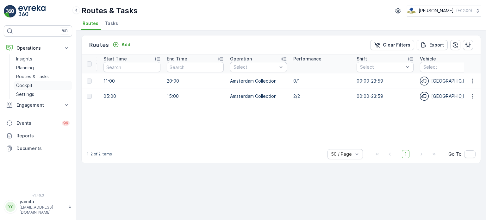
click at [45, 85] on link "Cockpit" at bounding box center [43, 85] width 59 height 9
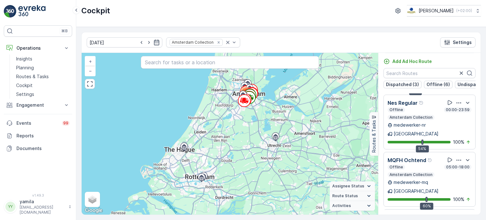
scroll to position [514, 0]
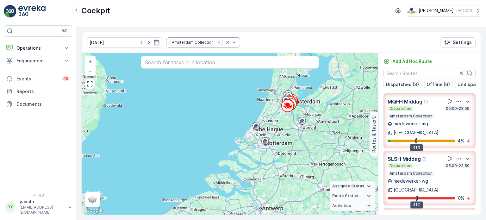
click at [225, 46] on div at bounding box center [231, 43] width 13 height 10
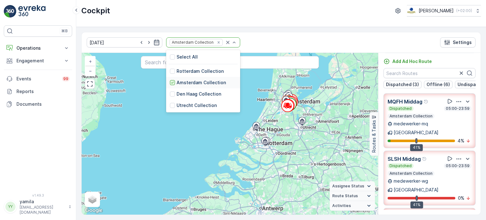
click at [170, 82] on div at bounding box center [172, 82] width 5 height 5
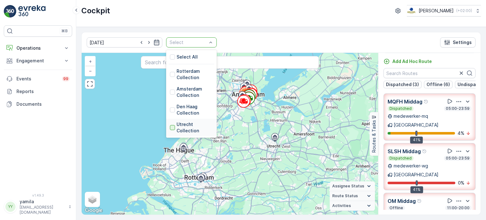
click at [170, 129] on div at bounding box center [172, 127] width 5 height 5
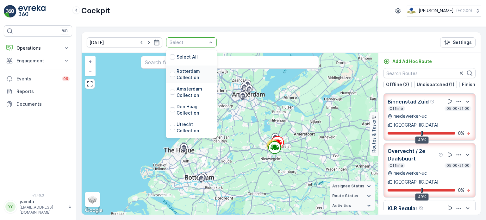
click at [170, 76] on div "Rotterdam Collection" at bounding box center [191, 74] width 43 height 13
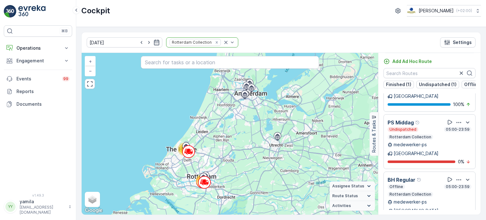
scroll to position [78, 0]
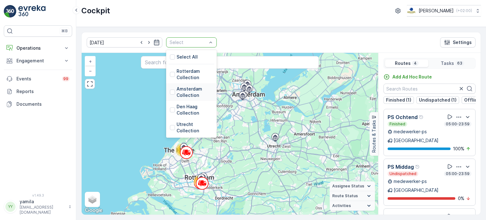
click at [170, 90] on div "Amsterdam Collection" at bounding box center [191, 92] width 43 height 13
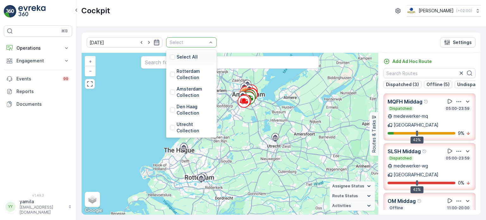
click at [197, 40] on div at bounding box center [188, 42] width 39 height 5
click at [170, 75] on div at bounding box center [172, 74] width 5 height 5
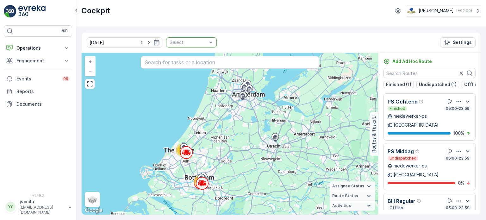
click at [206, 41] on div "Select" at bounding box center [191, 42] width 51 height 10
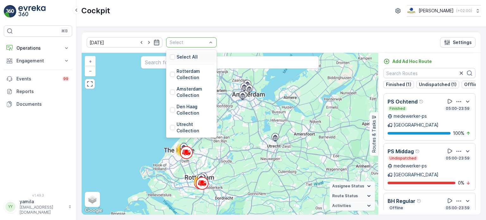
click at [206, 41] on div "Select" at bounding box center [191, 42] width 51 height 10
click at [170, 128] on div at bounding box center [172, 127] width 5 height 5
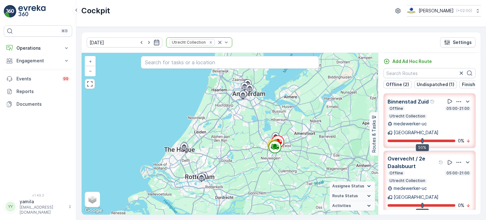
scroll to position [85, 0]
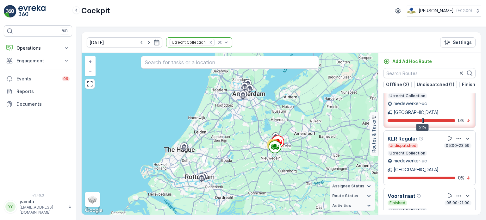
scroll to position [54, 0]
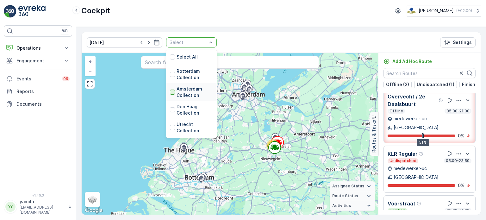
click at [170, 90] on div at bounding box center [172, 92] width 5 height 5
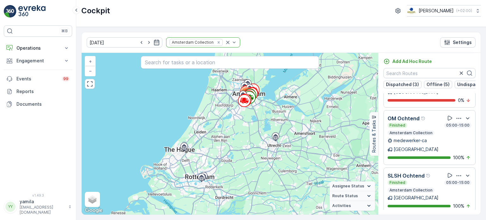
scroll to position [228, 0]
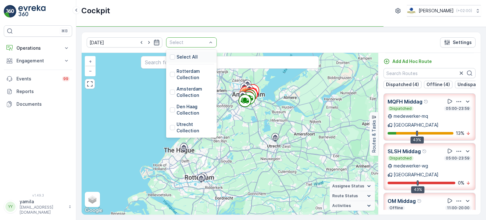
click at [205, 43] on div "Select" at bounding box center [191, 42] width 51 height 10
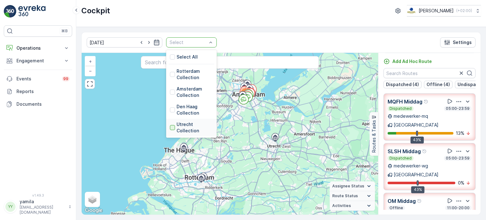
click at [170, 129] on div at bounding box center [172, 127] width 5 height 5
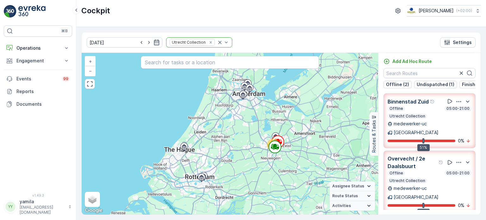
scroll to position [22, 0]
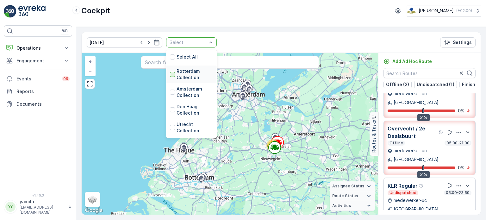
click at [170, 76] on div at bounding box center [172, 74] width 5 height 5
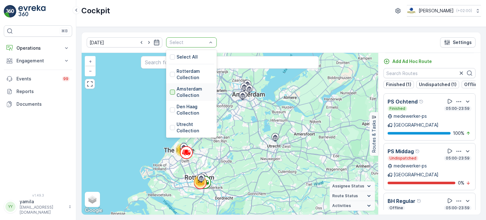
click at [170, 93] on div at bounding box center [172, 92] width 5 height 5
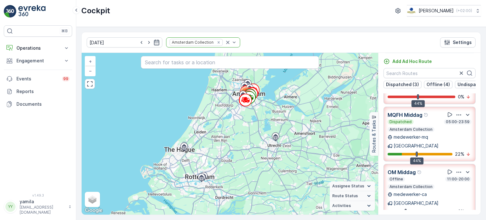
scroll to position [44, 0]
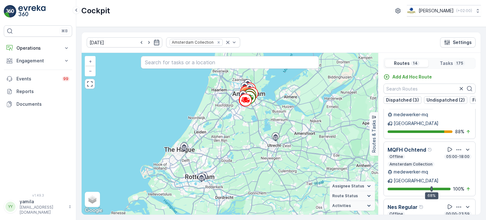
scroll to position [531, 0]
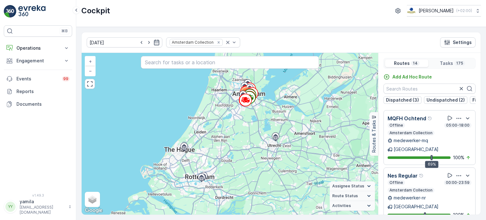
scroll to position [16, 0]
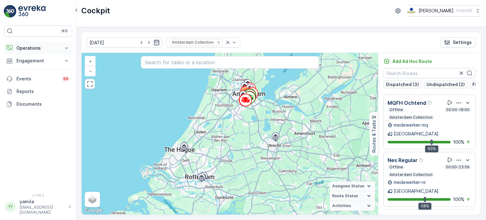
click at [39, 42] on button "Operations" at bounding box center [38, 48] width 68 height 13
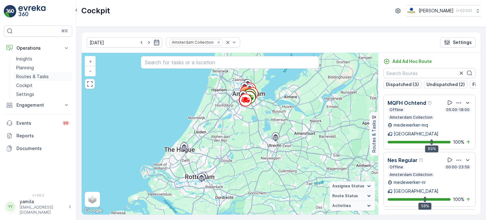
click at [33, 74] on p "Routes & Tasks" at bounding box center [32, 76] width 33 height 6
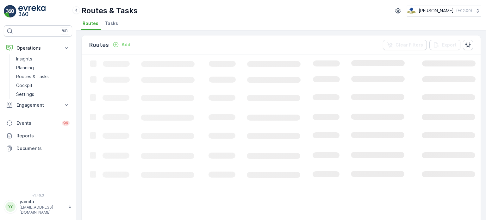
click at [114, 26] on span "Tasks" at bounding box center [111, 23] width 13 height 6
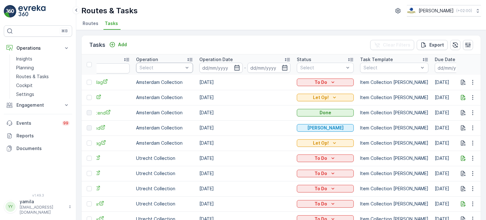
scroll to position [0, 193]
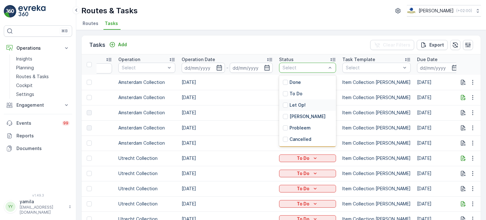
click at [290, 107] on p "Let Op!" at bounding box center [298, 105] width 16 height 6
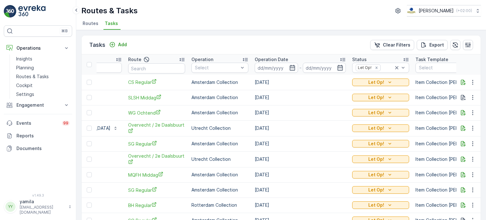
scroll to position [0, 78]
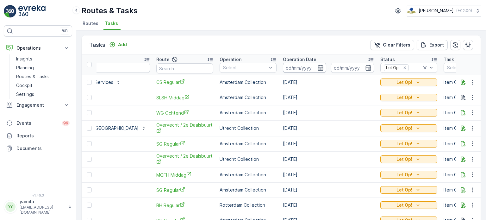
click at [283, 71] on input at bounding box center [304, 68] width 43 height 10
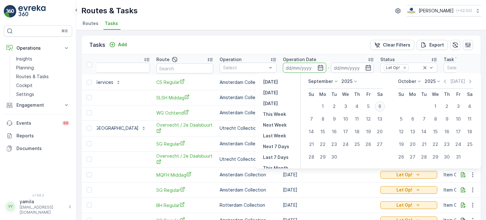
click at [377, 109] on div "6" at bounding box center [380, 106] width 10 height 10
type input "[DATE]"
click at [377, 109] on div "6" at bounding box center [380, 106] width 10 height 10
type input "[DATE]"
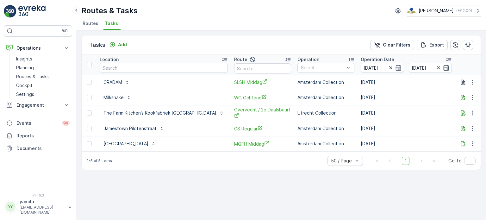
click at [475, 97] on p "Let Op!" at bounding box center [483, 97] width 16 height 6
click at [436, 116] on span "Done" at bounding box center [437, 115] width 11 height 6
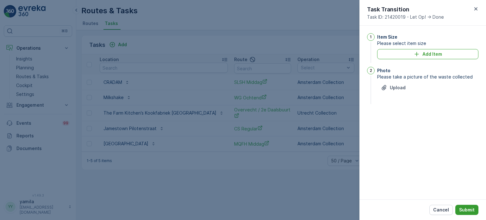
click at [465, 208] on p "Submit" at bounding box center [468, 210] width 16 height 6
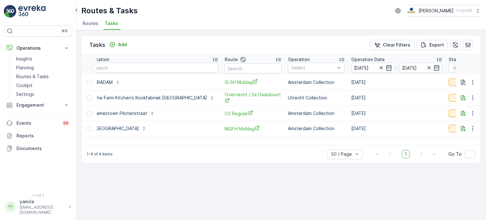
scroll to position [0, 13]
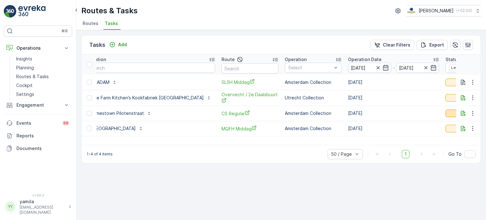
click at [462, 112] on p "Let Op!" at bounding box center [470, 113] width 16 height 6
click at [431, 128] on div "Done" at bounding box center [437, 131] width 40 height 9
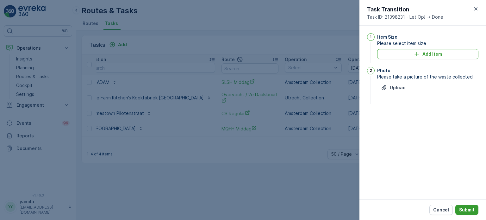
click at [469, 212] on p "Submit" at bounding box center [468, 210] width 16 height 6
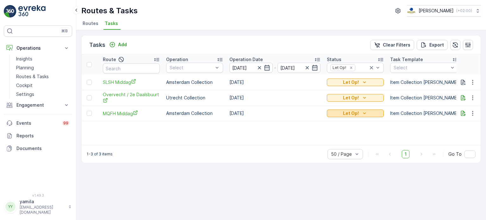
scroll to position [0, 0]
